Goal: Information Seeking & Learning: Learn about a topic

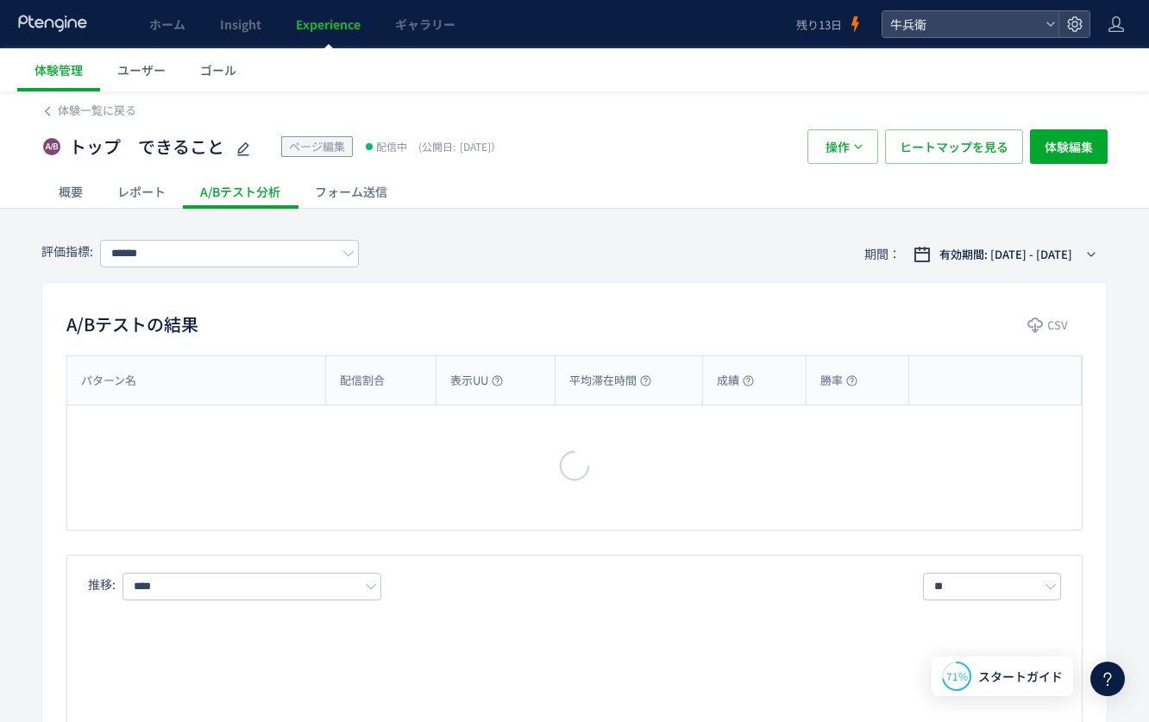
type input "****"
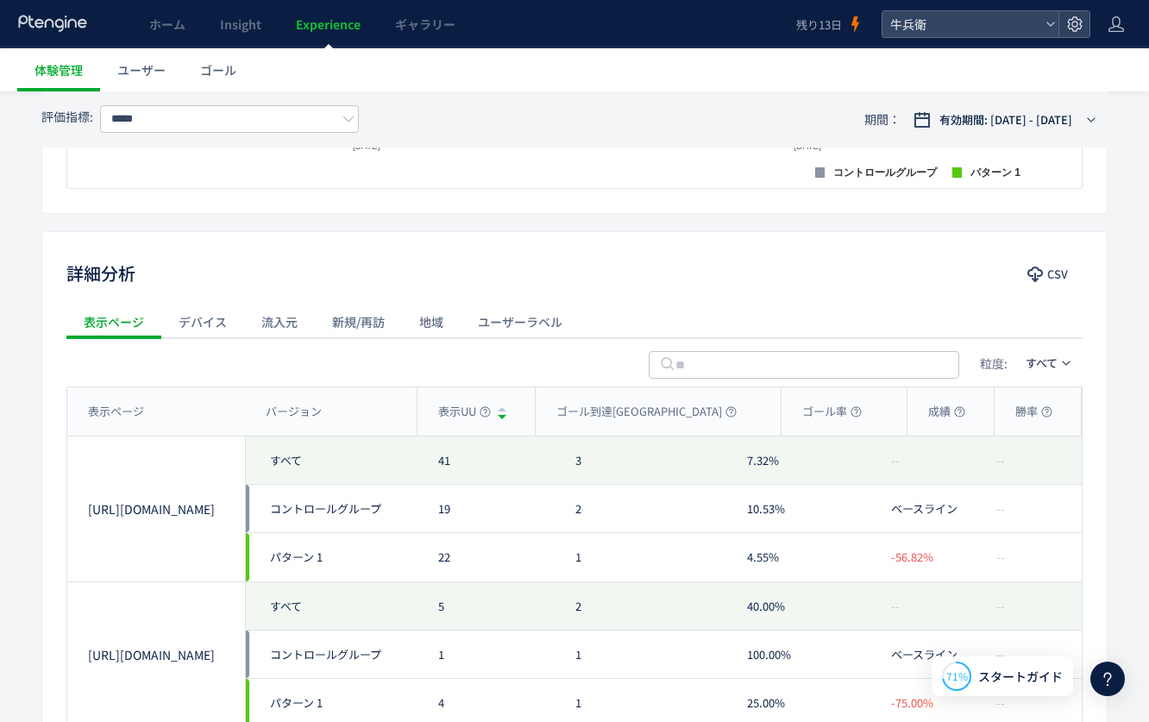
scroll to position [626, 0]
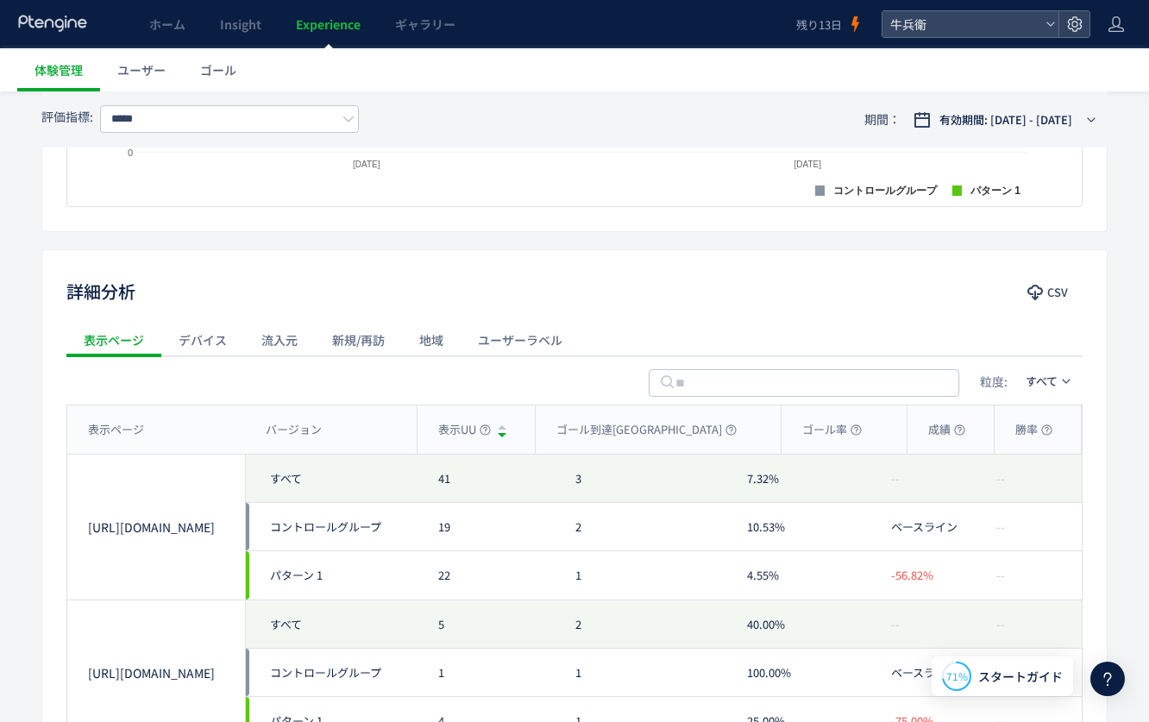
click at [295, 327] on div "流入元" at bounding box center [279, 340] width 71 height 35
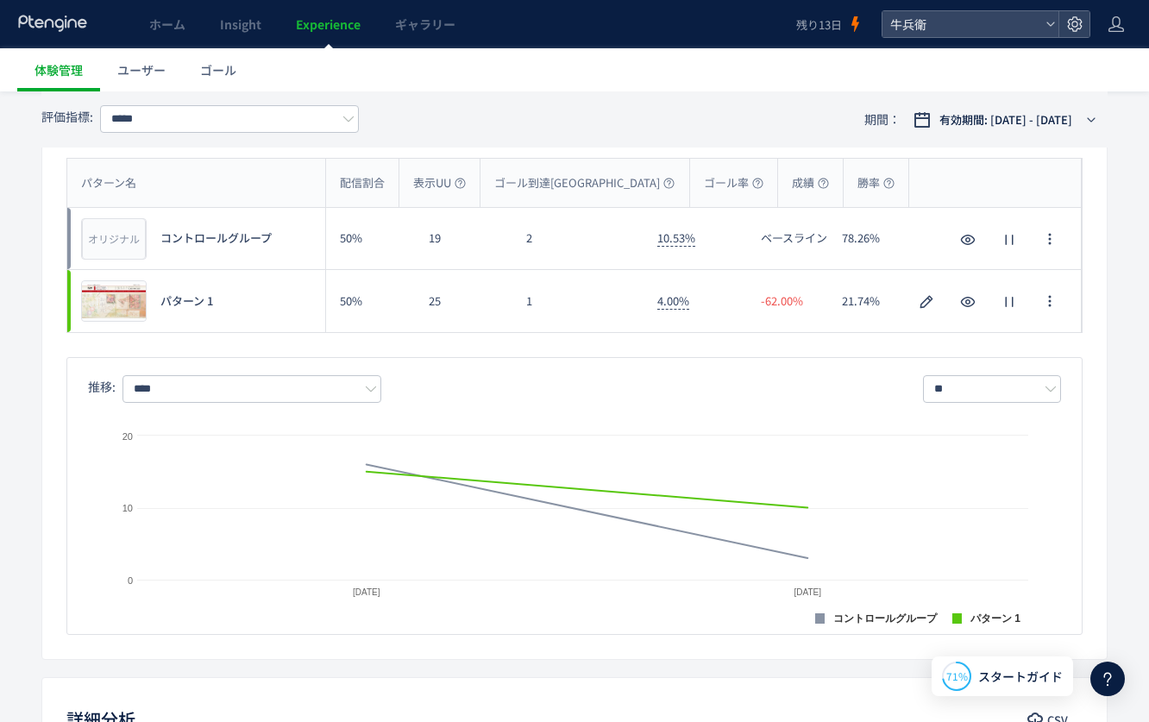
scroll to position [9, 0]
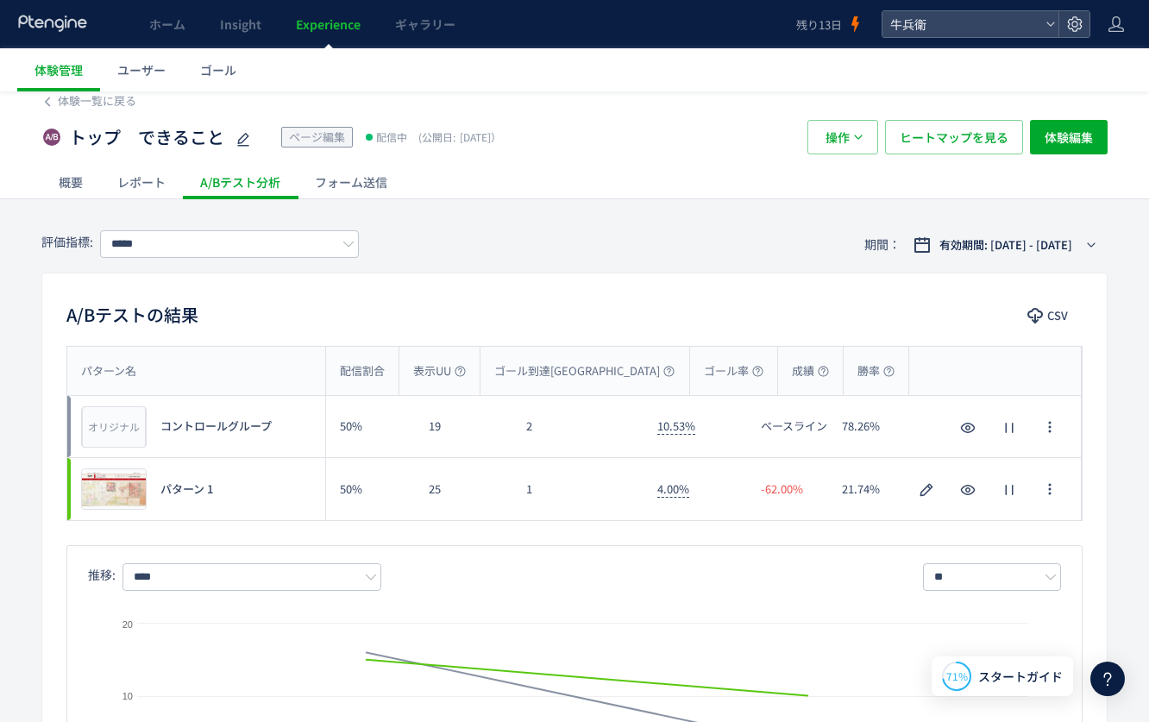
click at [63, 24] on use at bounding box center [52, 23] width 68 height 16
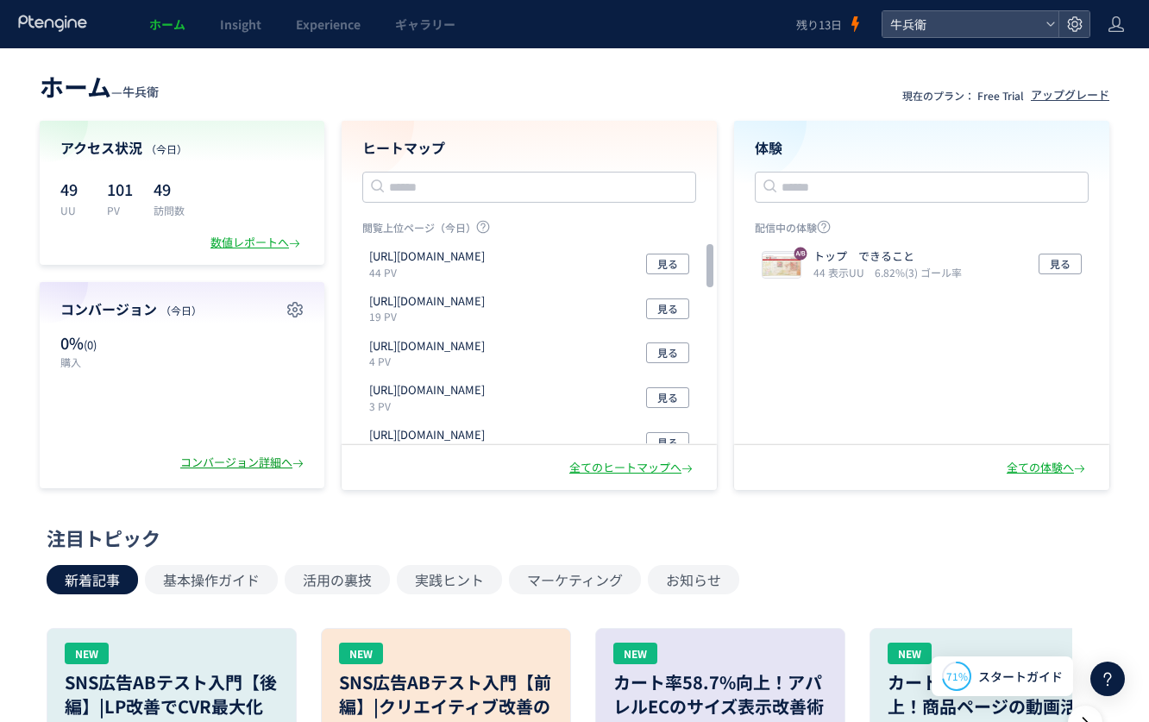
click at [237, 457] on div "コンバージョン詳細へ" at bounding box center [243, 463] width 127 height 16
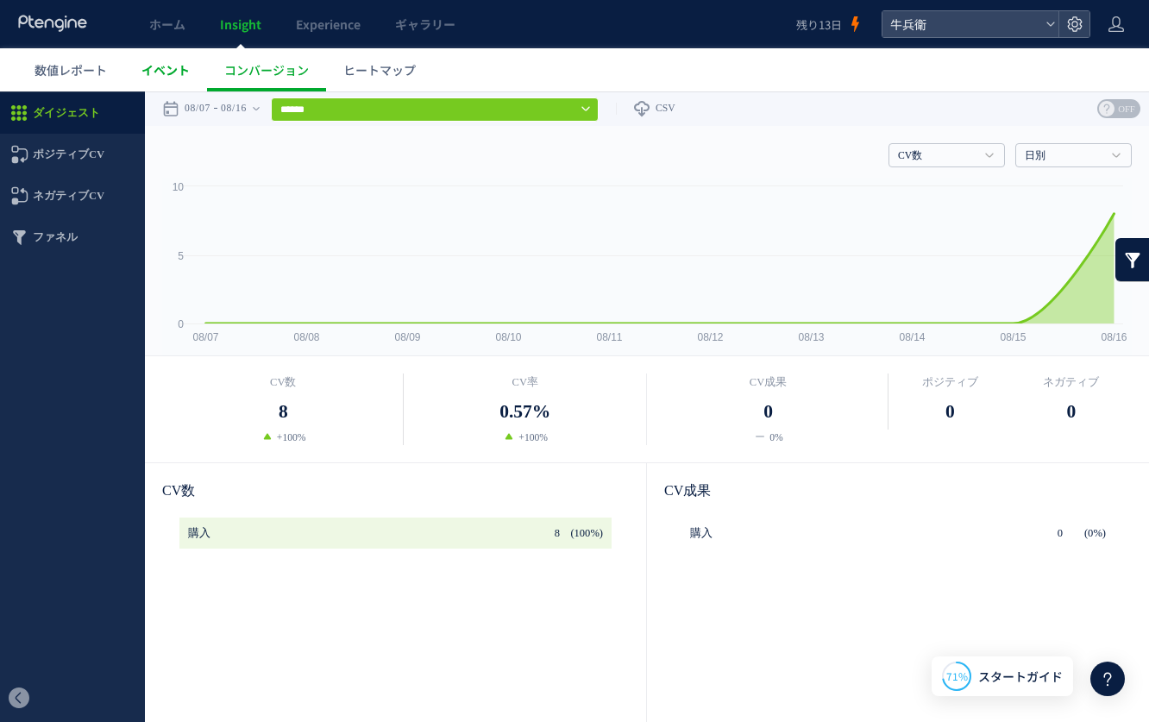
click at [171, 63] on span "イベント" at bounding box center [166, 69] width 48 height 17
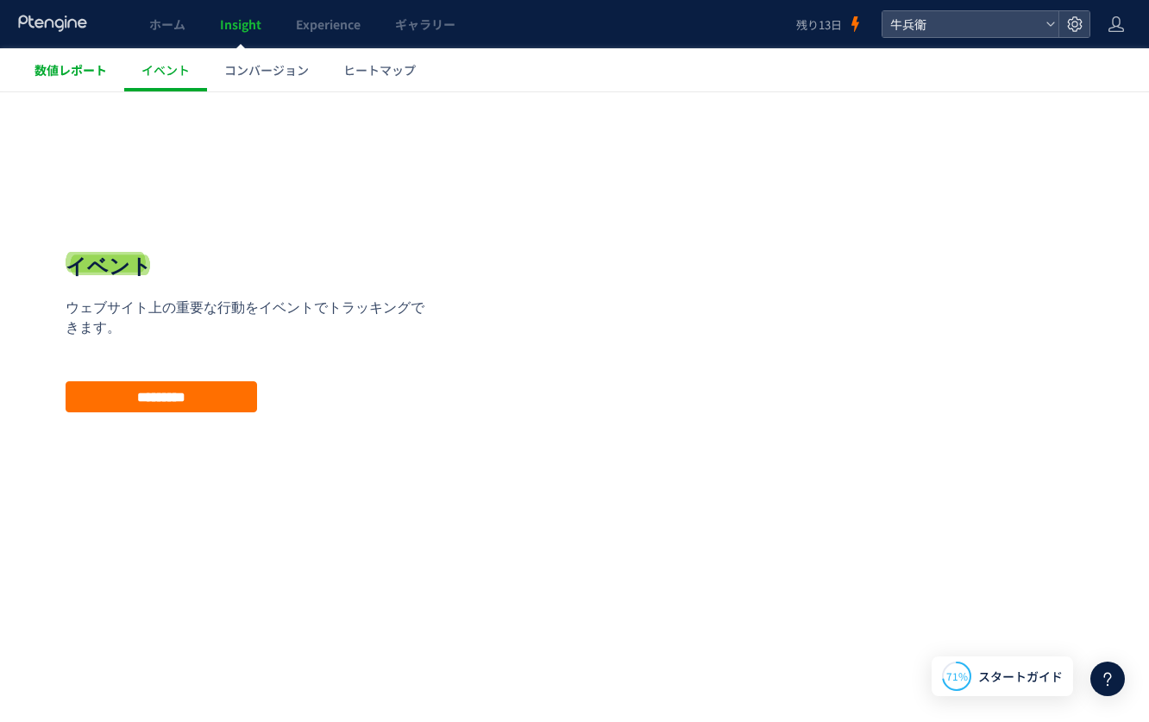
click at [69, 67] on span "数値レポート" at bounding box center [71, 69] width 72 height 17
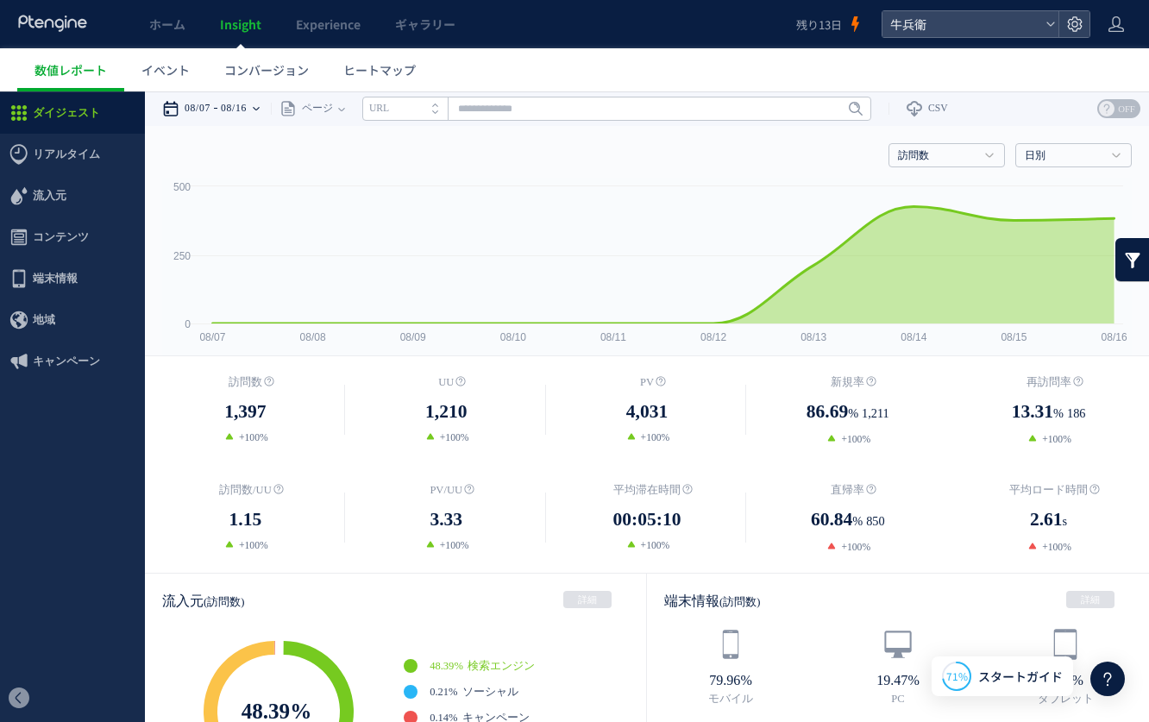
click at [260, 119] on icon at bounding box center [256, 108] width 7 height 35
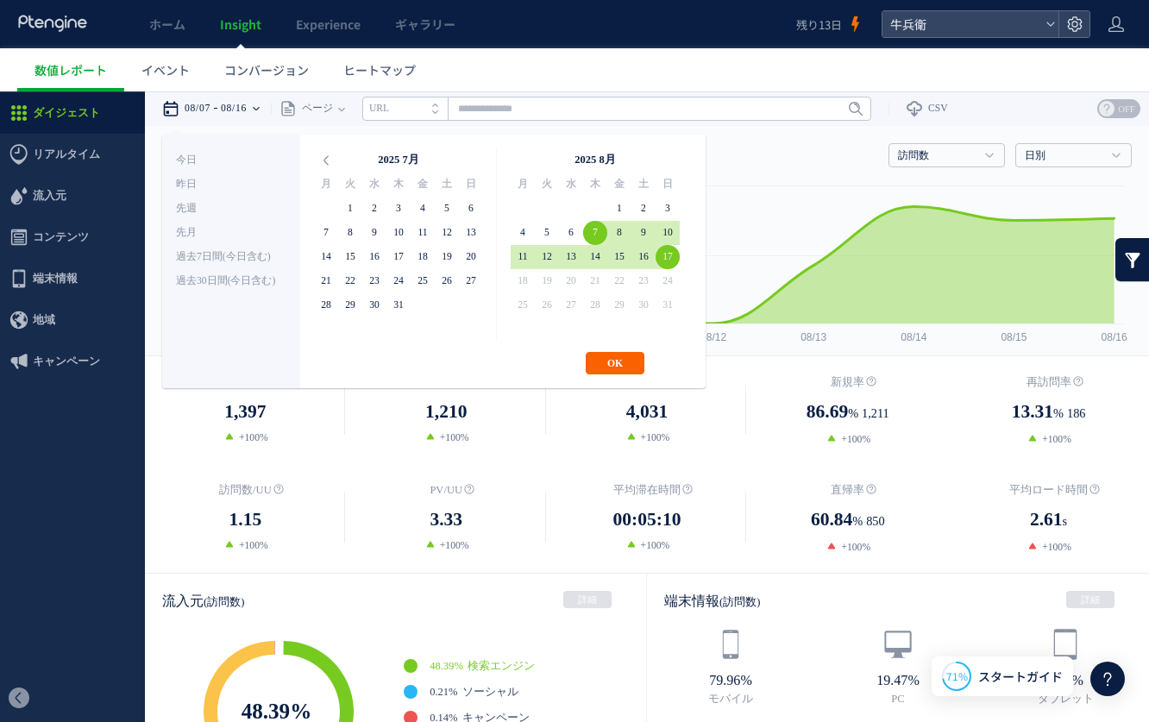
click at [630, 362] on button "OK" at bounding box center [615, 363] width 59 height 22
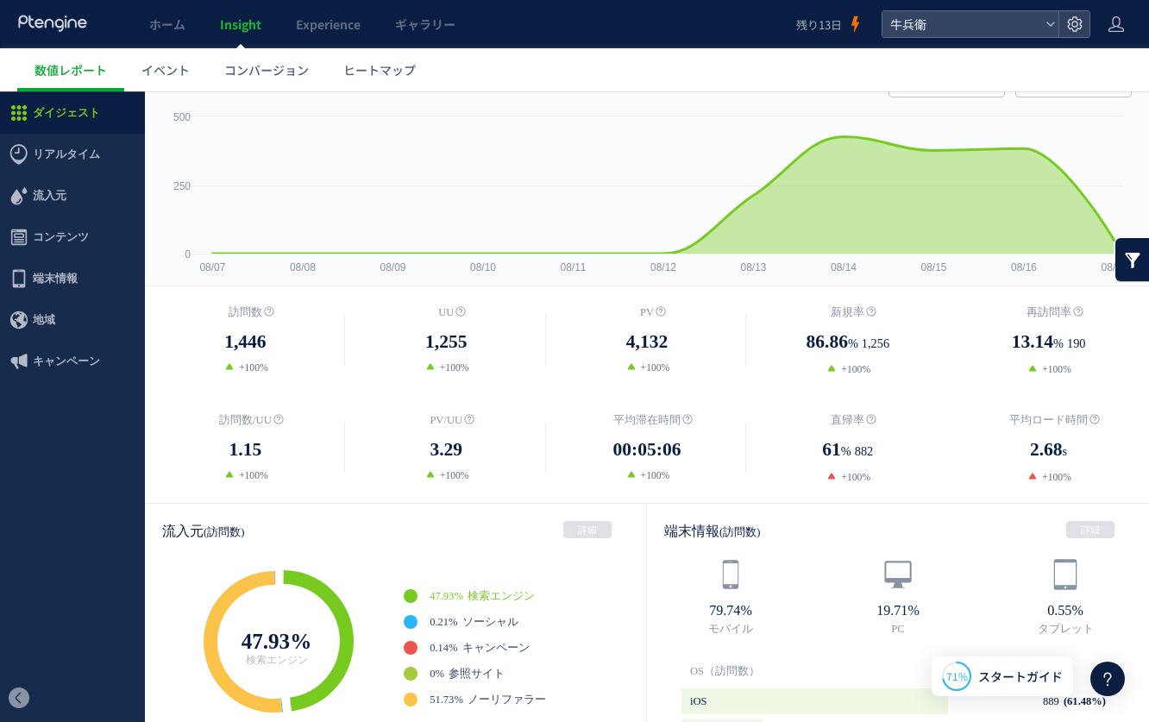
scroll to position [80, 0]
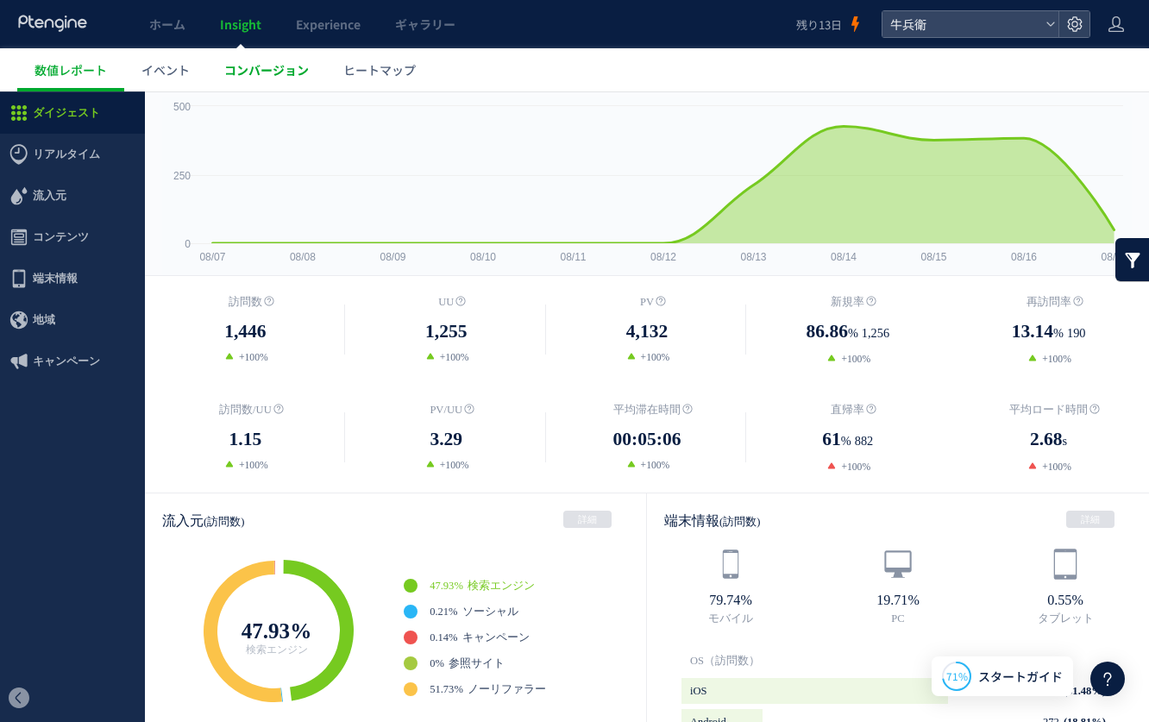
click at [280, 71] on span "コンバージョン" at bounding box center [266, 69] width 85 height 17
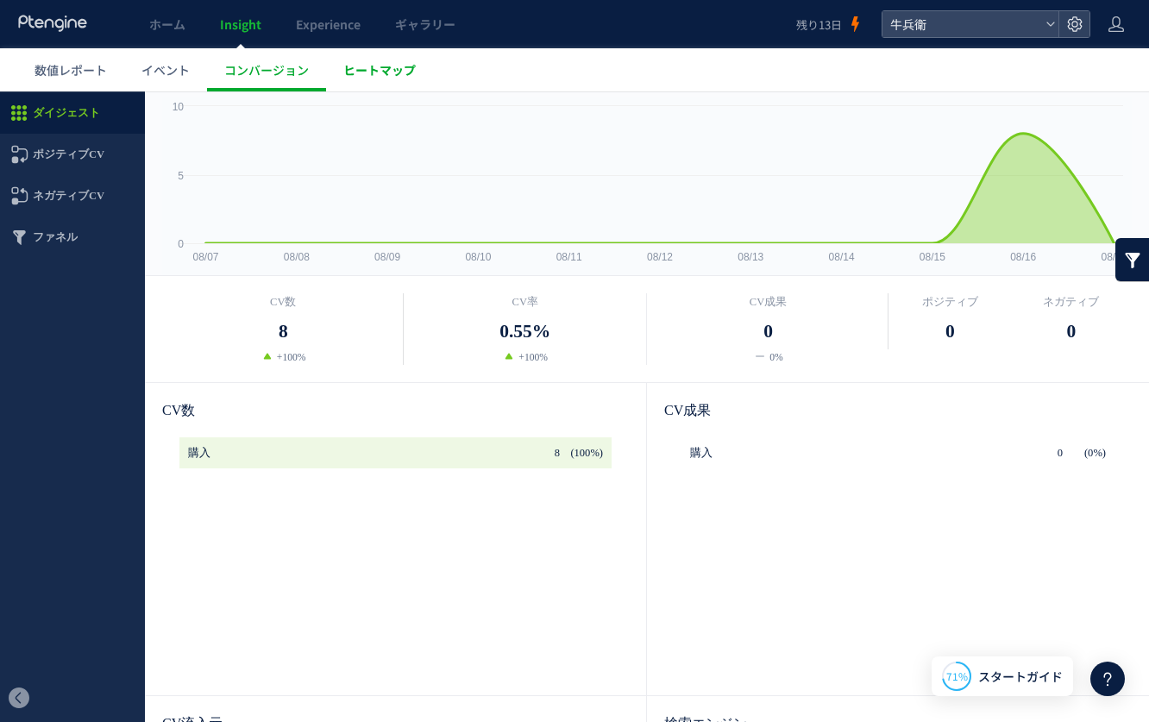
click at [370, 79] on link "ヒートマップ" at bounding box center [379, 69] width 107 height 43
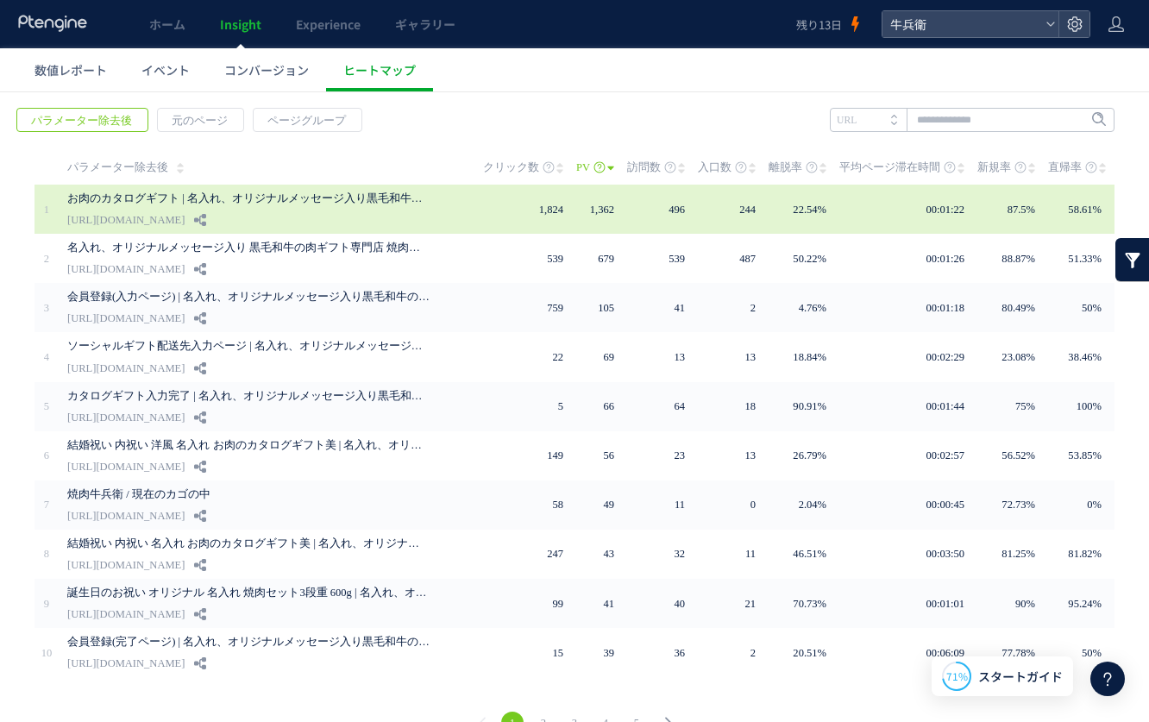
scroll to position [41, 0]
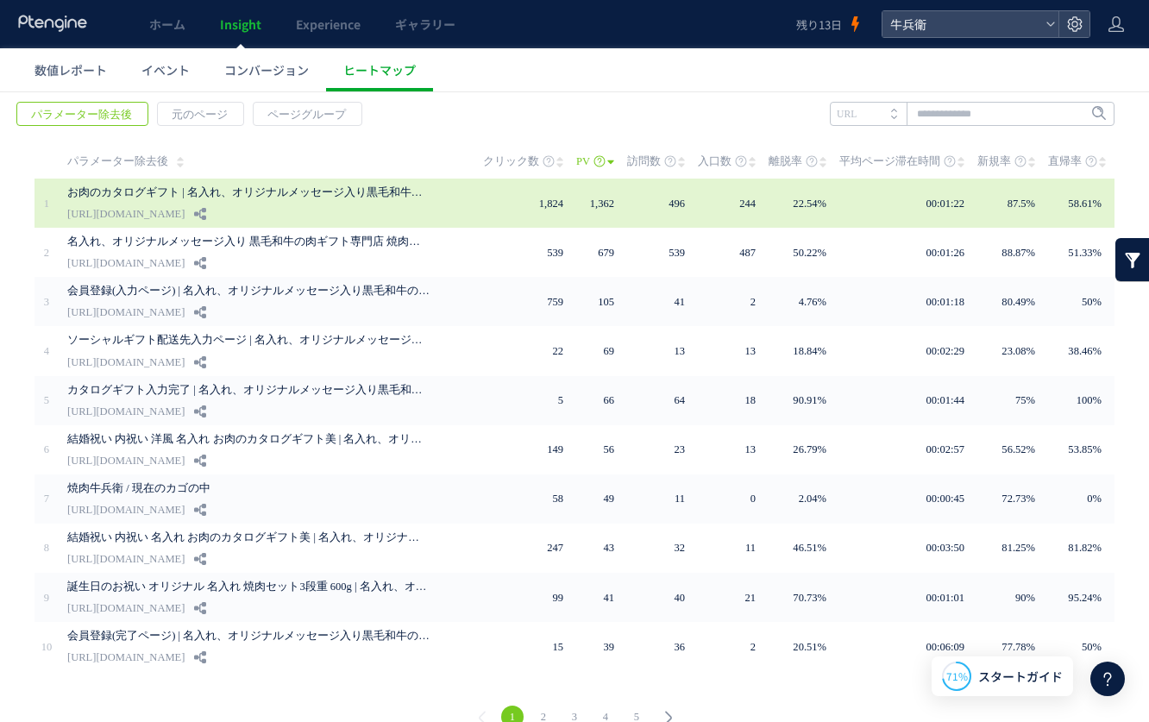
click at [381, 201] on link "お肉のカタログギフト | 名入れ、オリジナルメッセージ入り黒毛和牛の肉ギフト専門店 焼肉牛兵衛" at bounding box center [248, 192] width 362 height 21
click at [206, 219] on use at bounding box center [200, 214] width 12 height 12
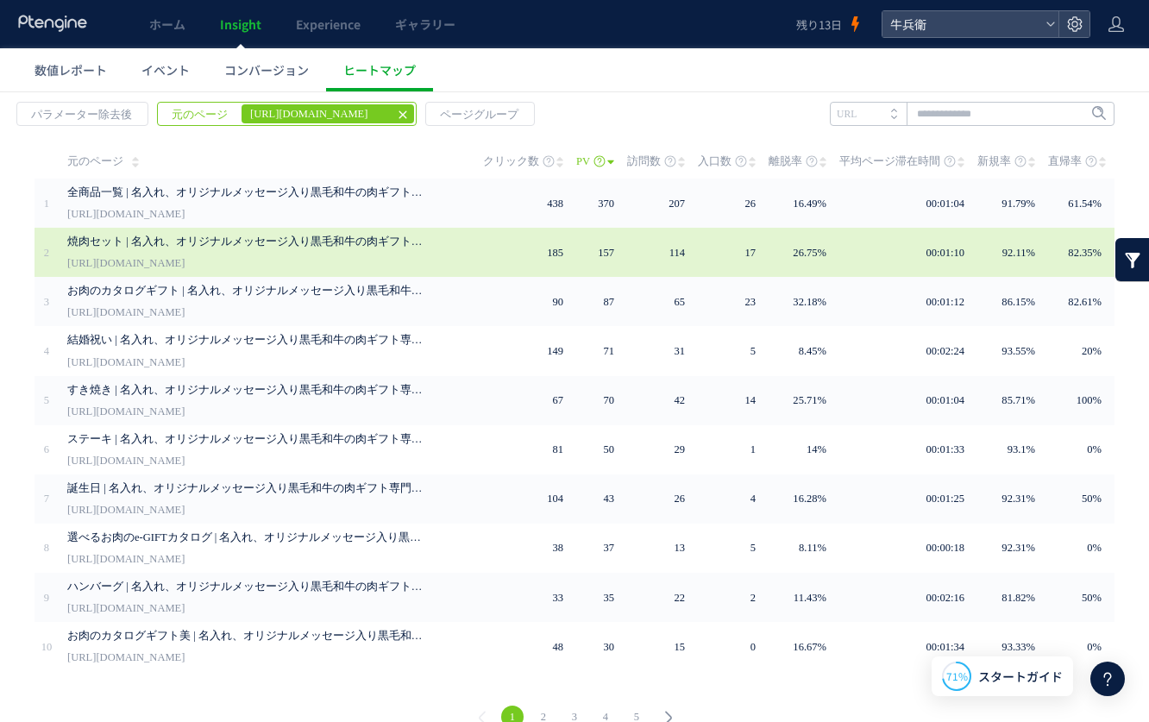
click at [900, 254] on td "00:01:10" at bounding box center [909, 252] width 138 height 49
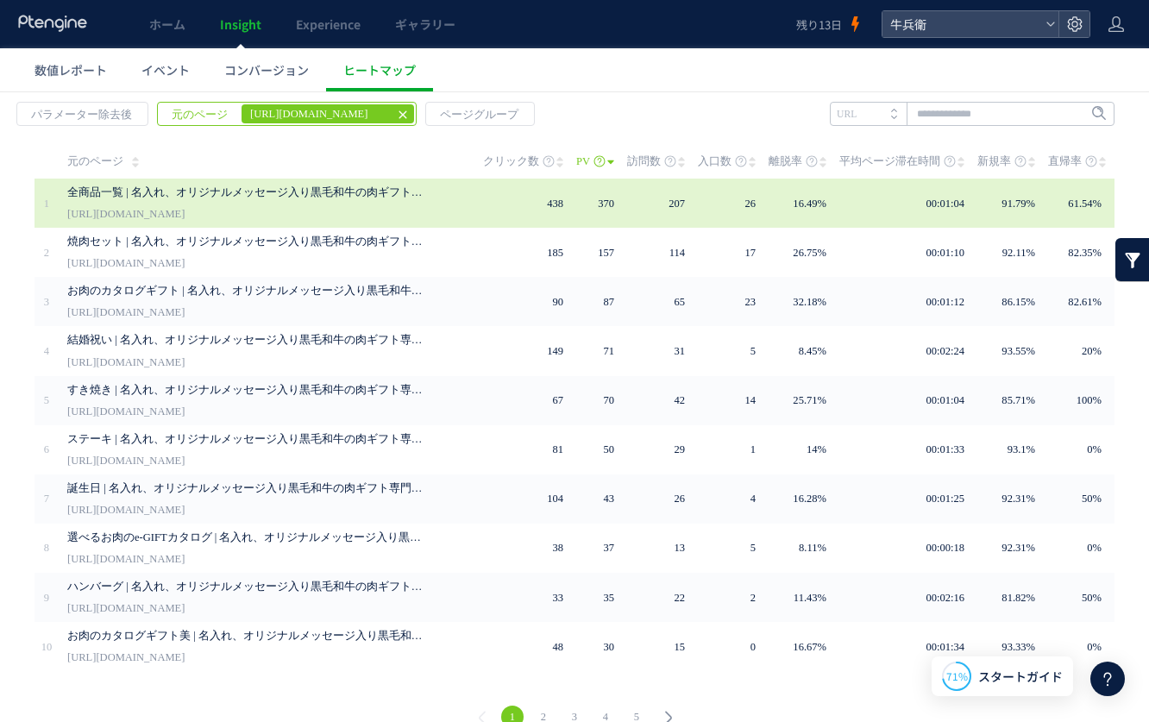
click at [588, 201] on td "370" at bounding box center [601, 203] width 51 height 49
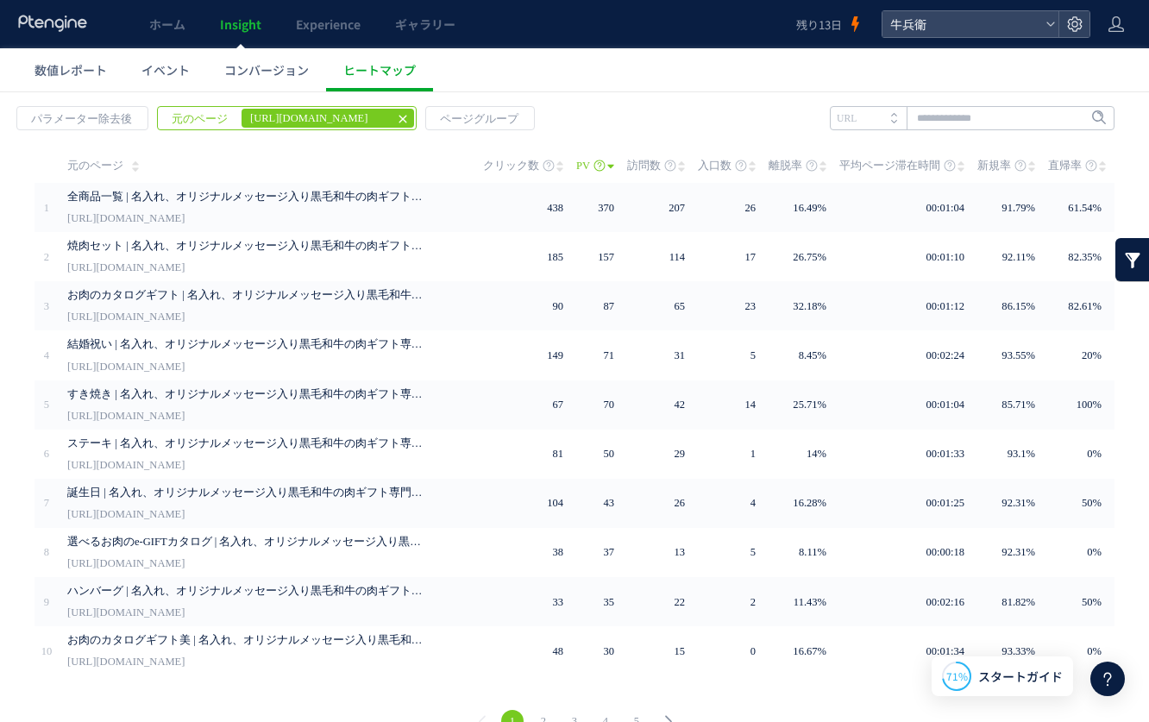
scroll to position [5, 0]
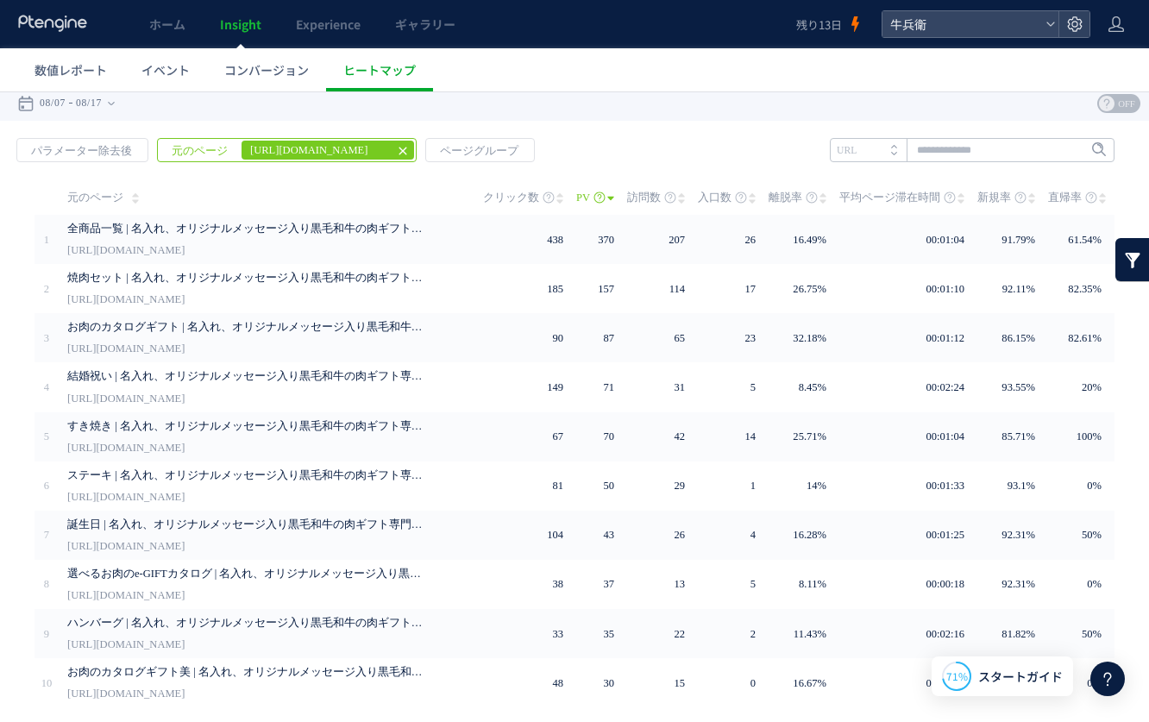
click at [399, 150] on icon at bounding box center [403, 151] width 14 height 14
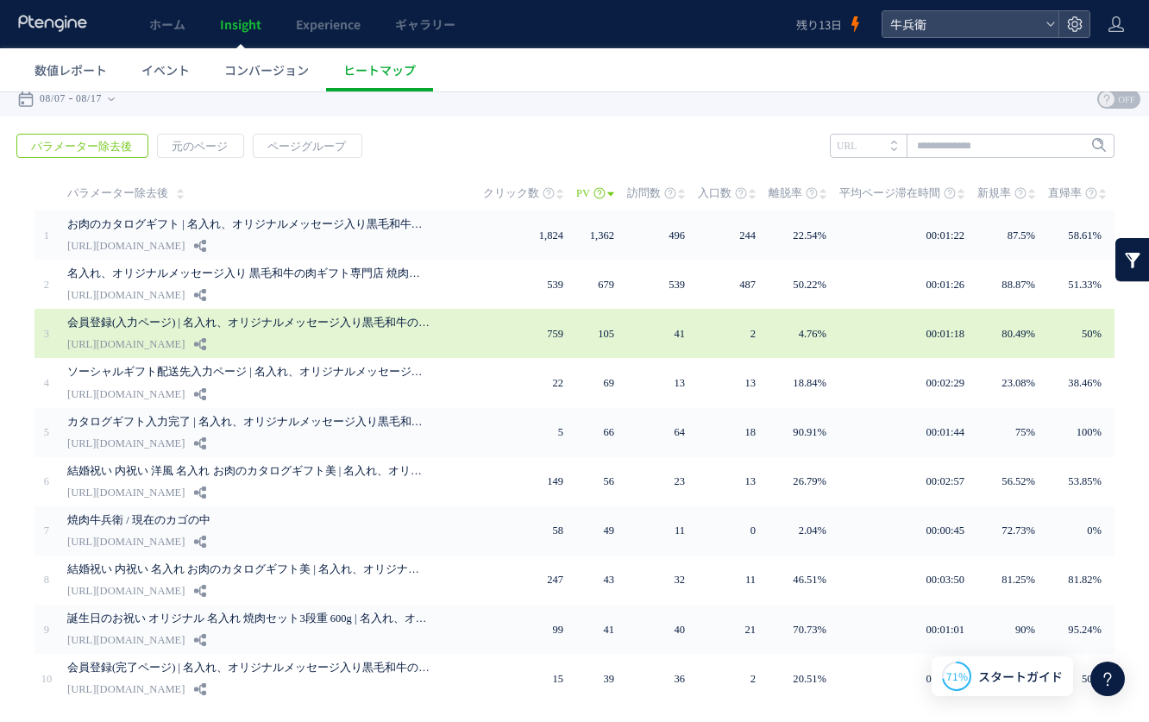
scroll to position [10, 0]
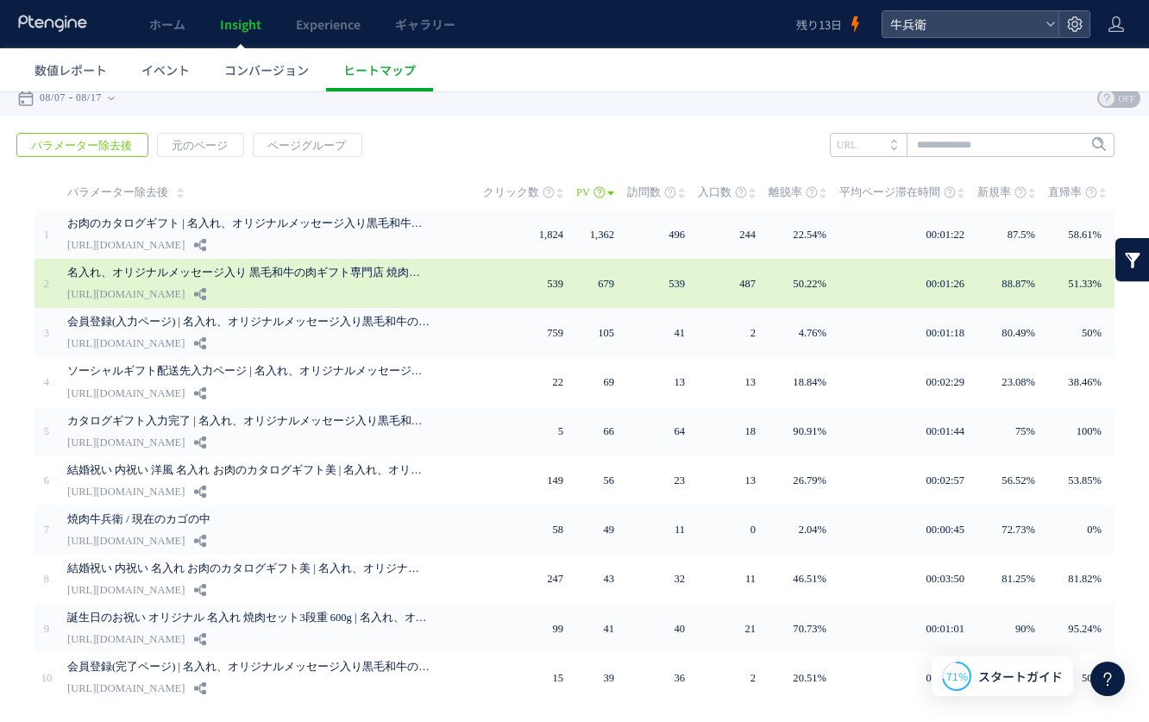
click at [664, 306] on td "539" at bounding box center [662, 283] width 71 height 49
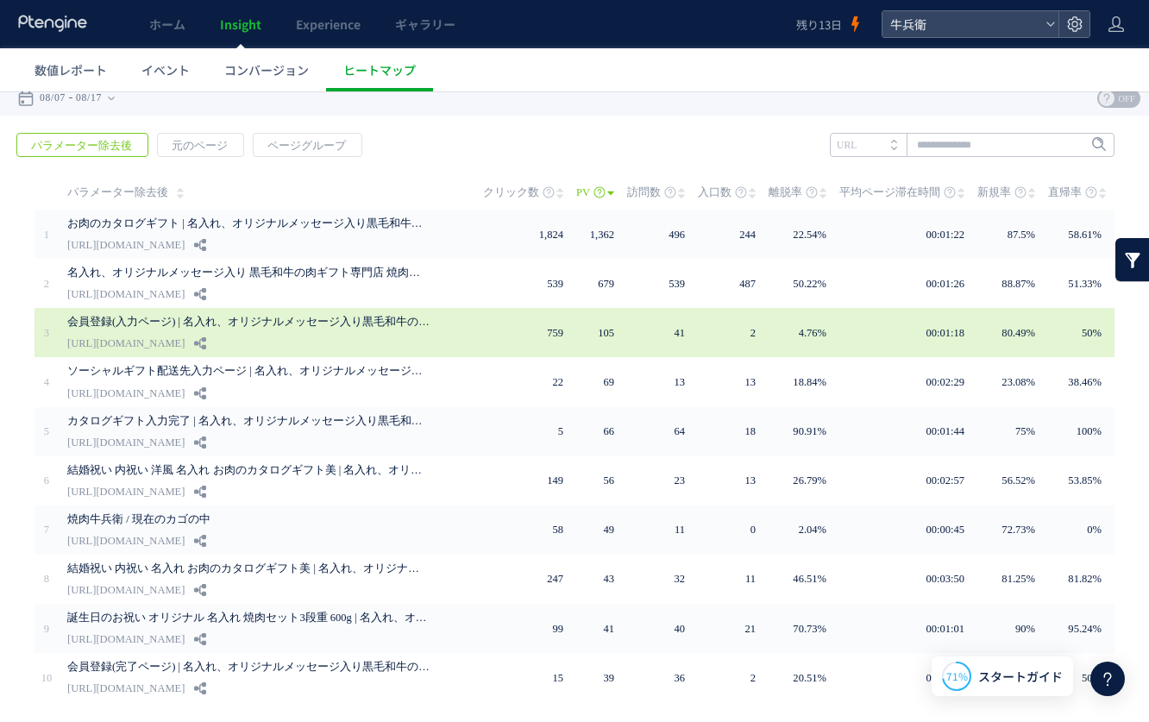
click at [492, 318] on td "759" at bounding box center [529, 332] width 93 height 49
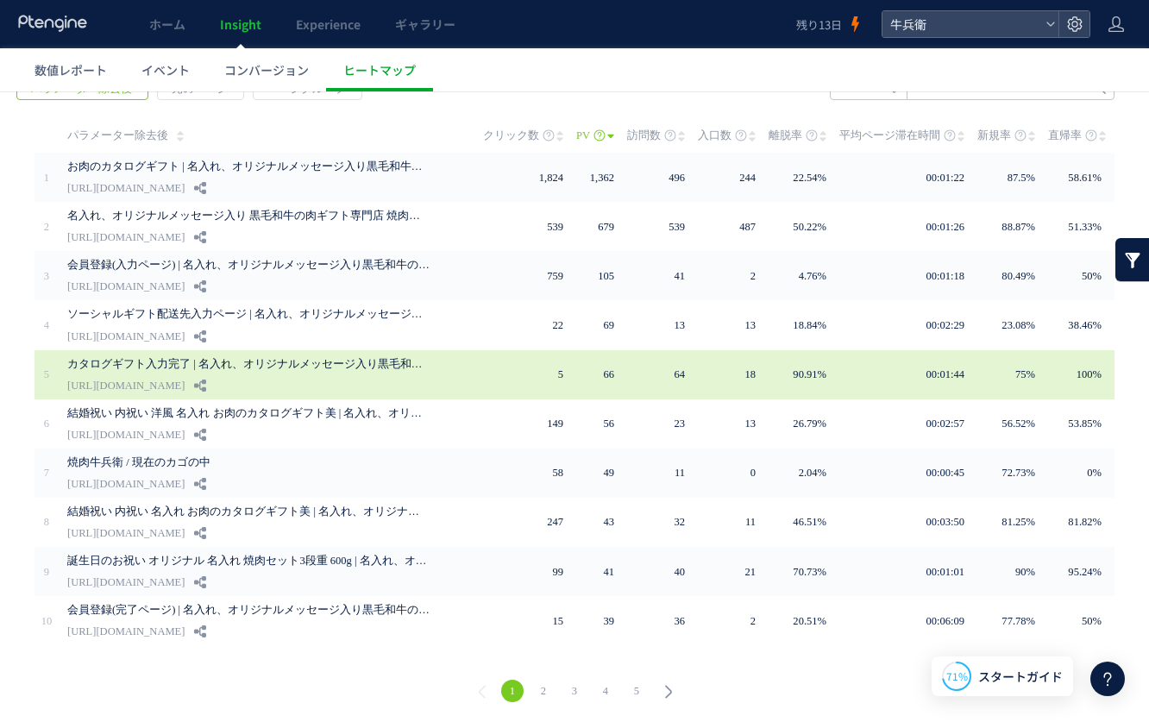
scroll to position [68, 0]
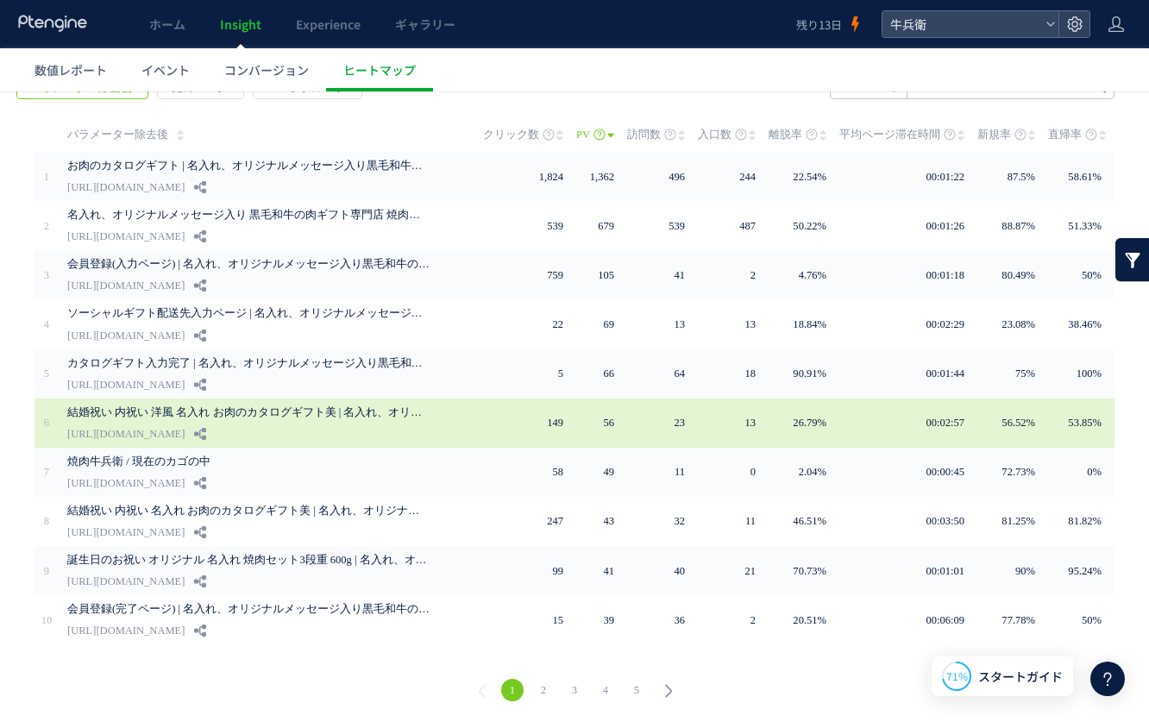
click at [565, 427] on td "149" at bounding box center [529, 423] width 93 height 49
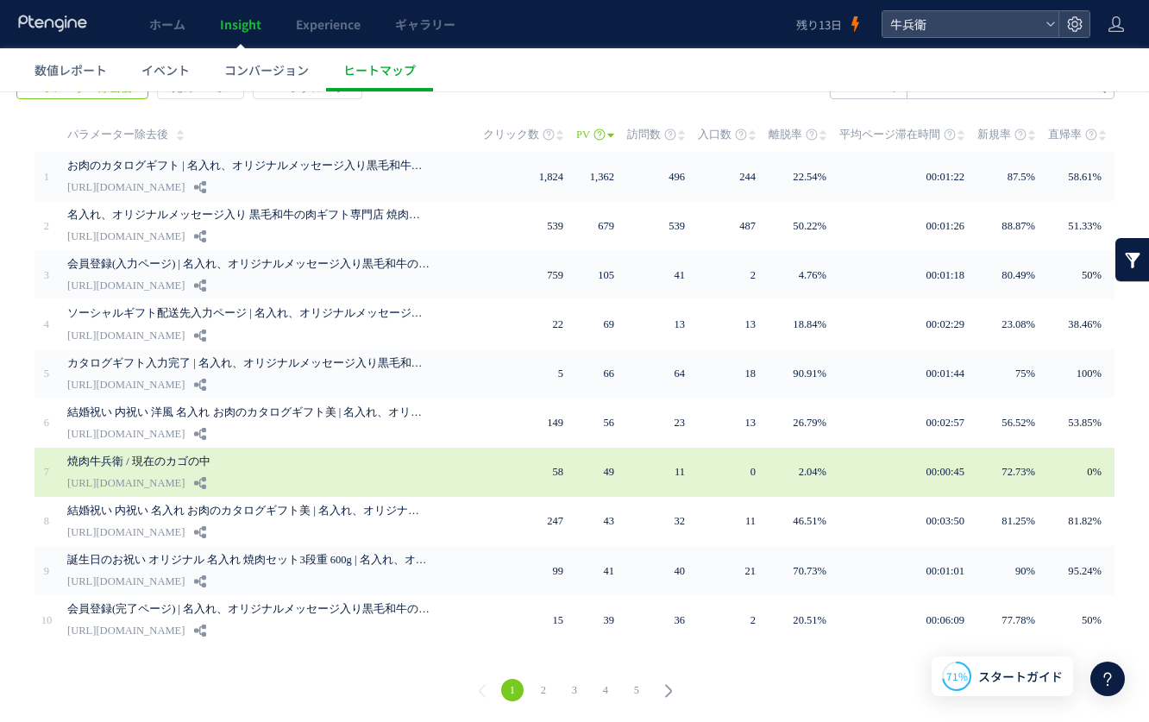
click at [580, 482] on td "49" at bounding box center [601, 472] width 51 height 49
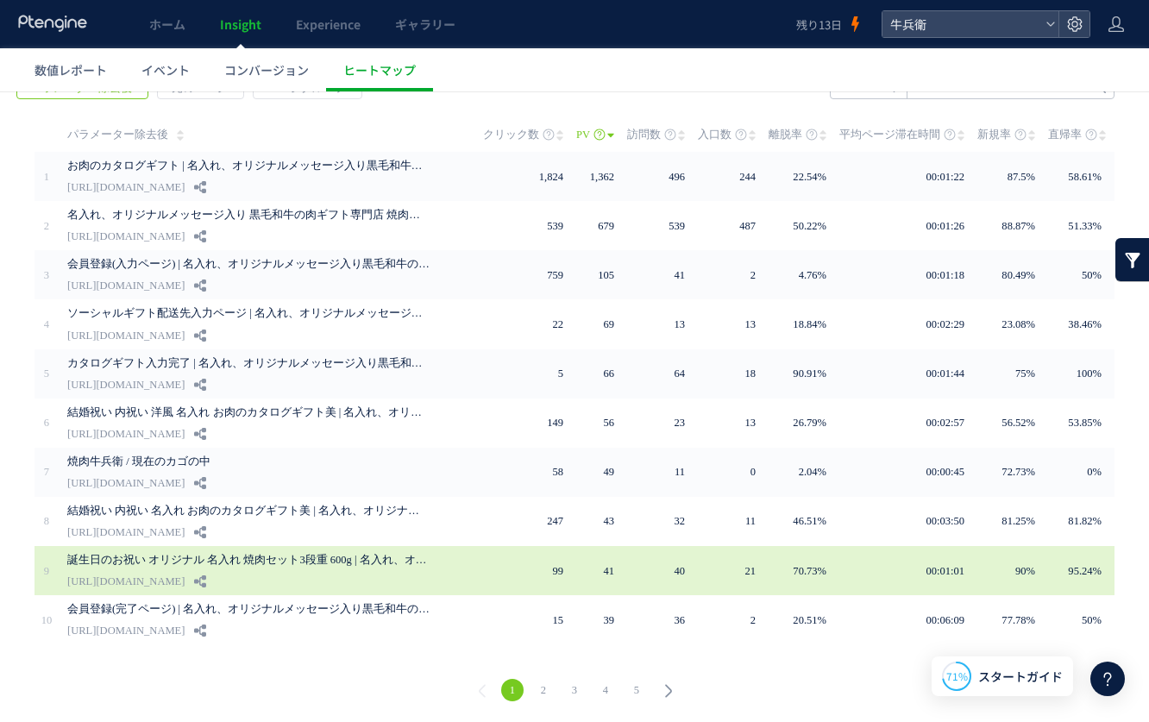
click at [538, 583] on td "99" at bounding box center [529, 570] width 93 height 49
